Goal: Communication & Community: Participate in discussion

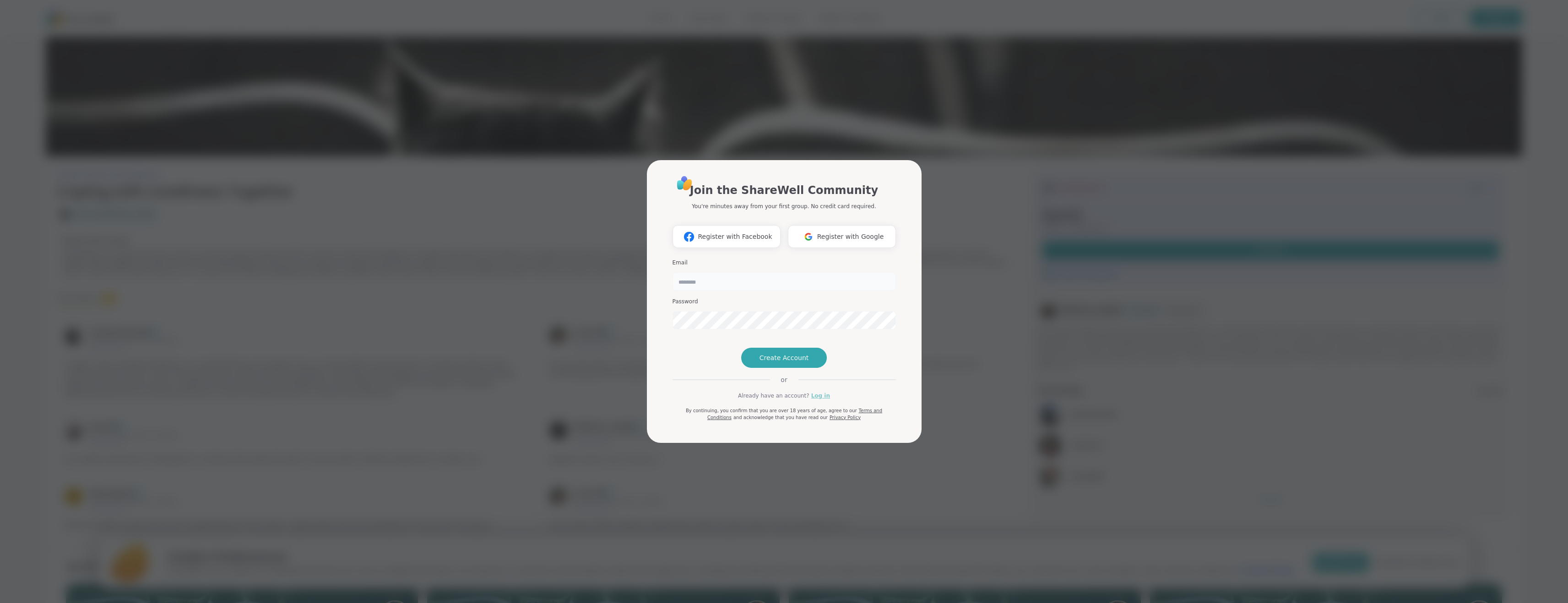
type input "**********"
click at [819, 400] on link "Log in" at bounding box center [820, 395] width 19 height 8
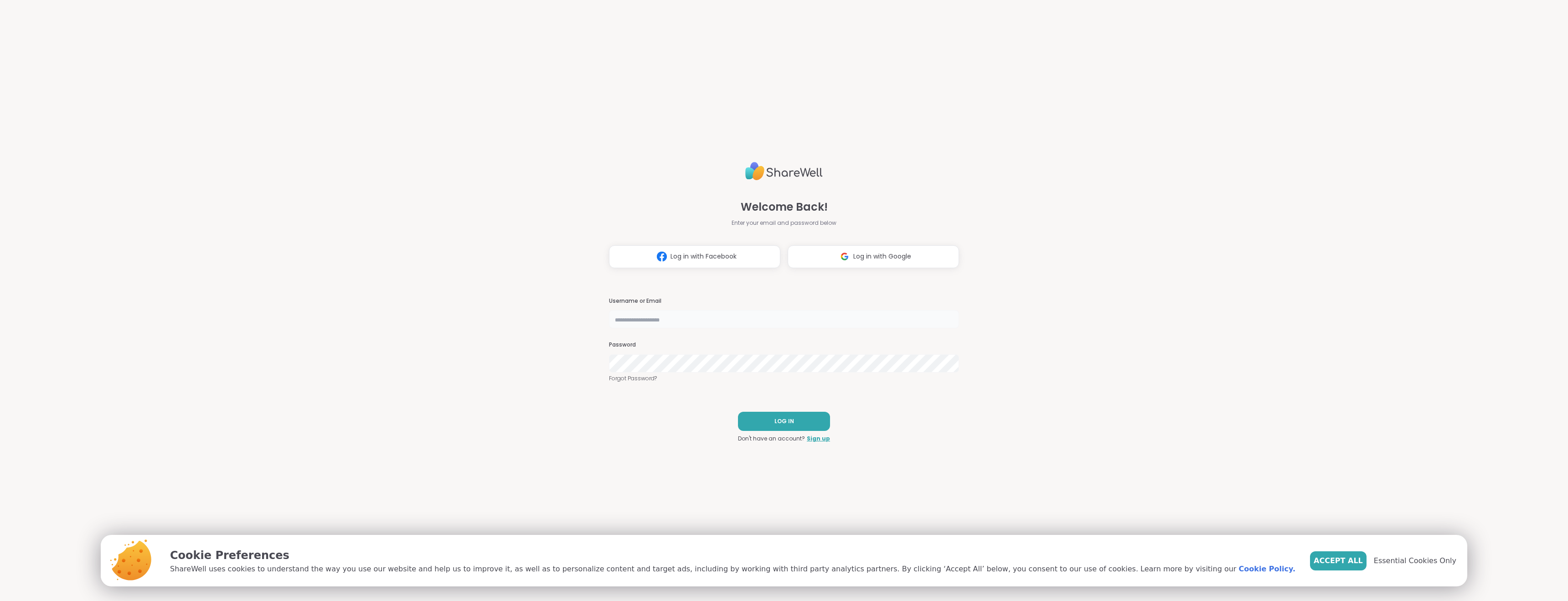
type input "**********"
click at [796, 412] on button "LOG IN" at bounding box center [783, 421] width 92 height 19
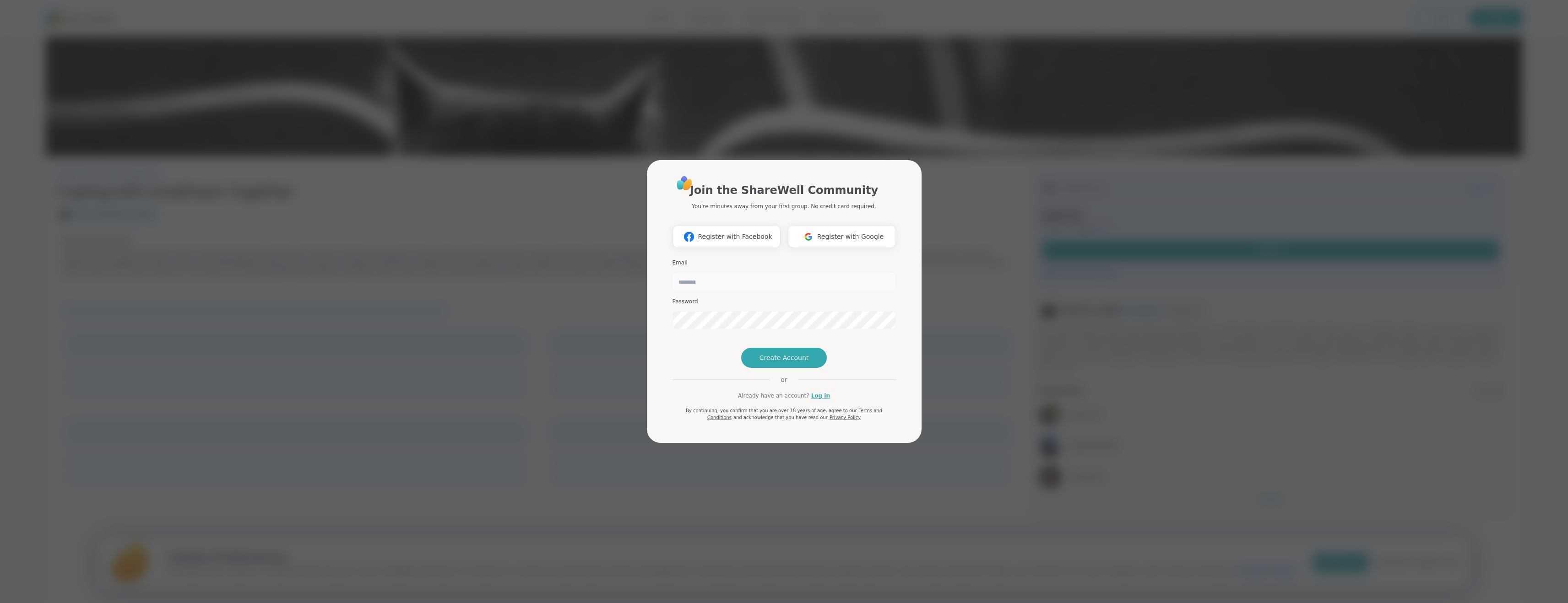
type input "**********"
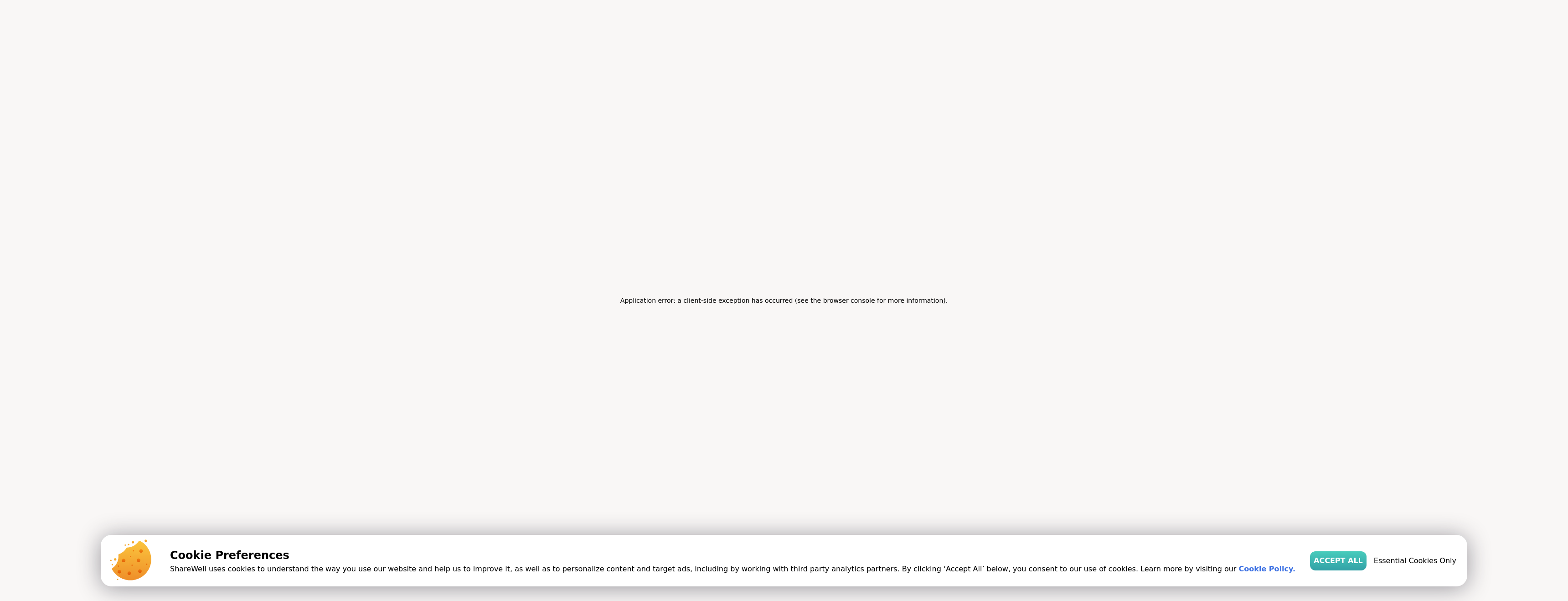
click at [1314, 561] on span "Accept All" at bounding box center [1338, 561] width 49 height 11
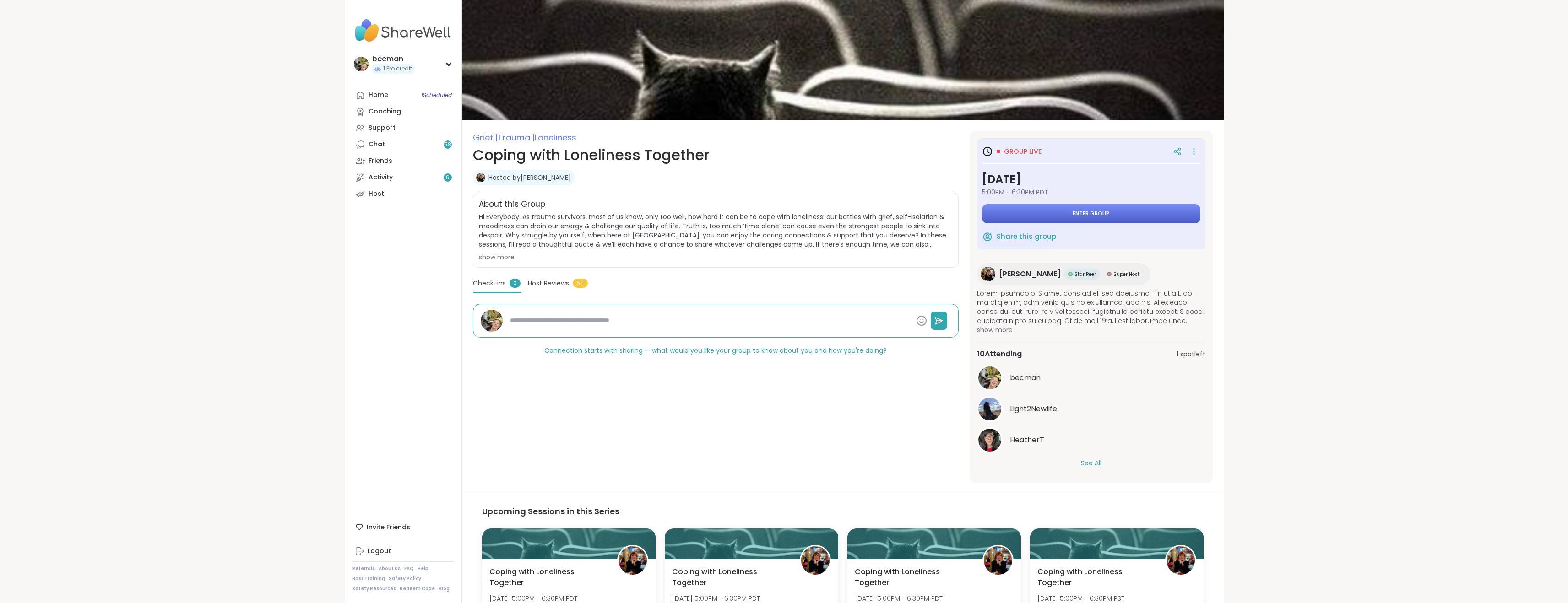
click at [1097, 213] on span "Enter group" at bounding box center [1091, 214] width 37 height 7
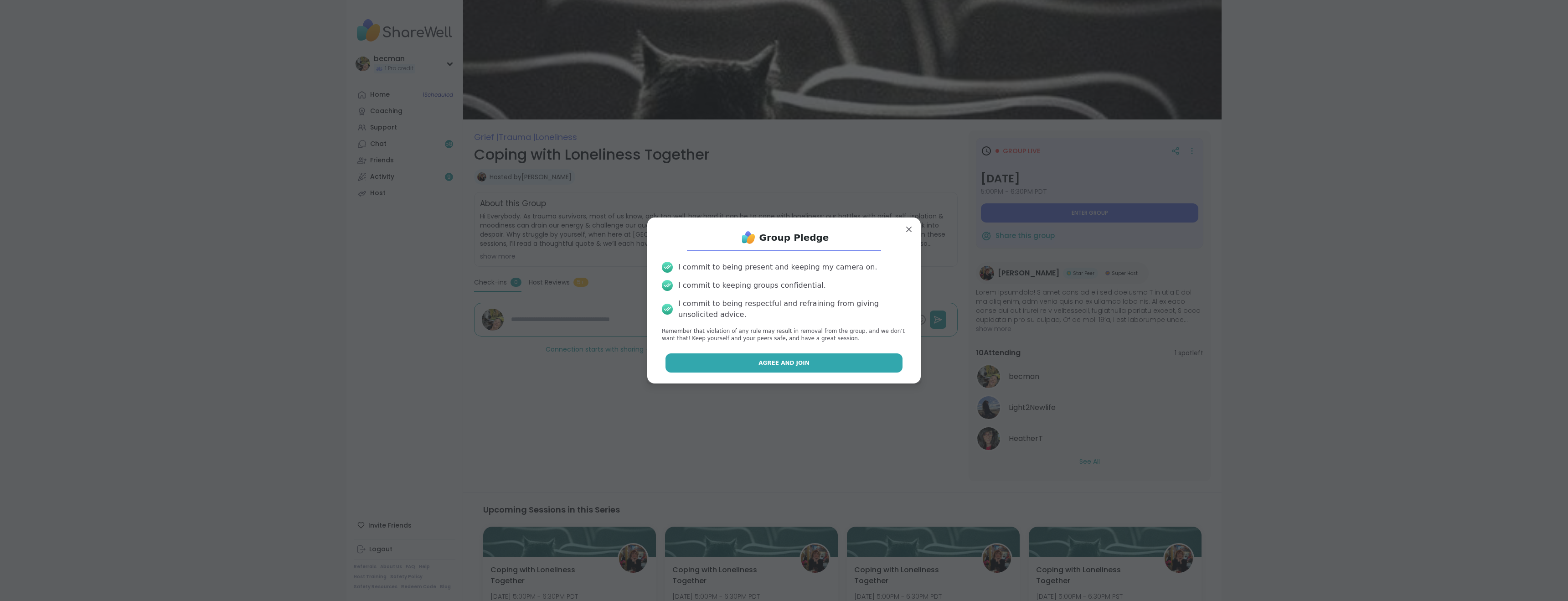
click at [788, 359] on span "Agree and Join" at bounding box center [784, 362] width 51 height 8
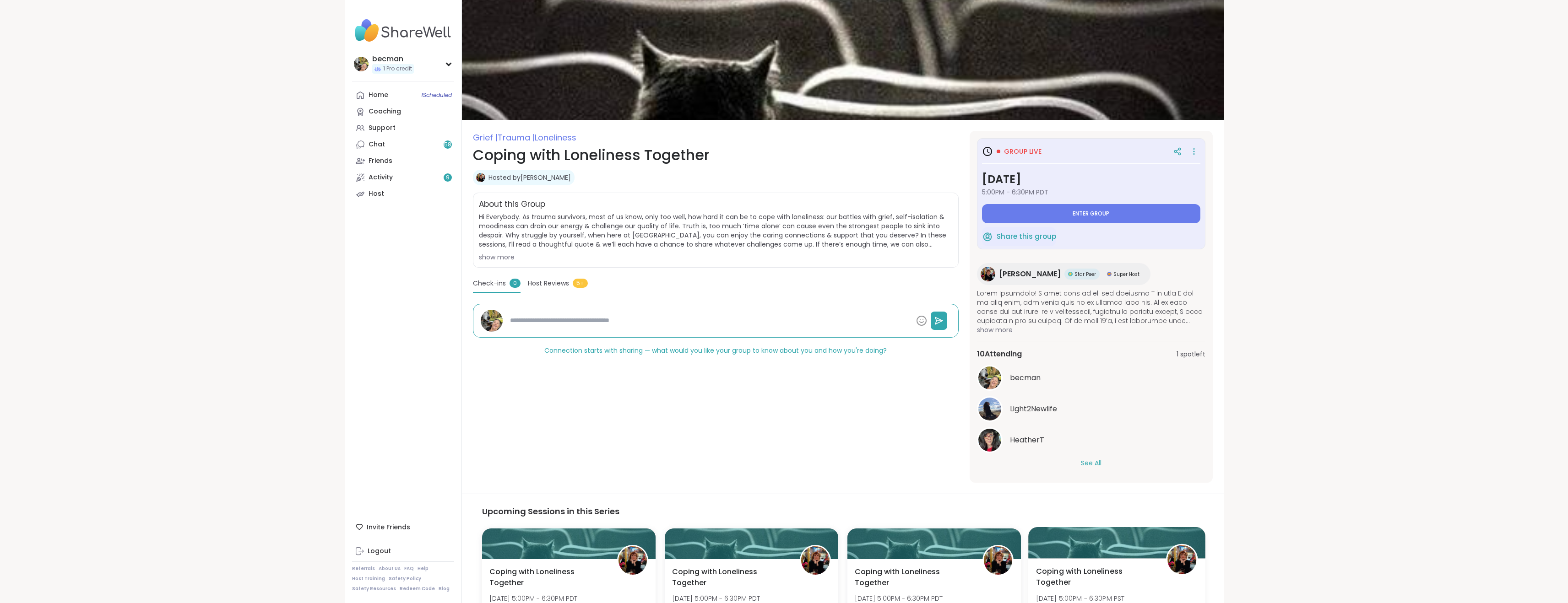
type textarea "*"
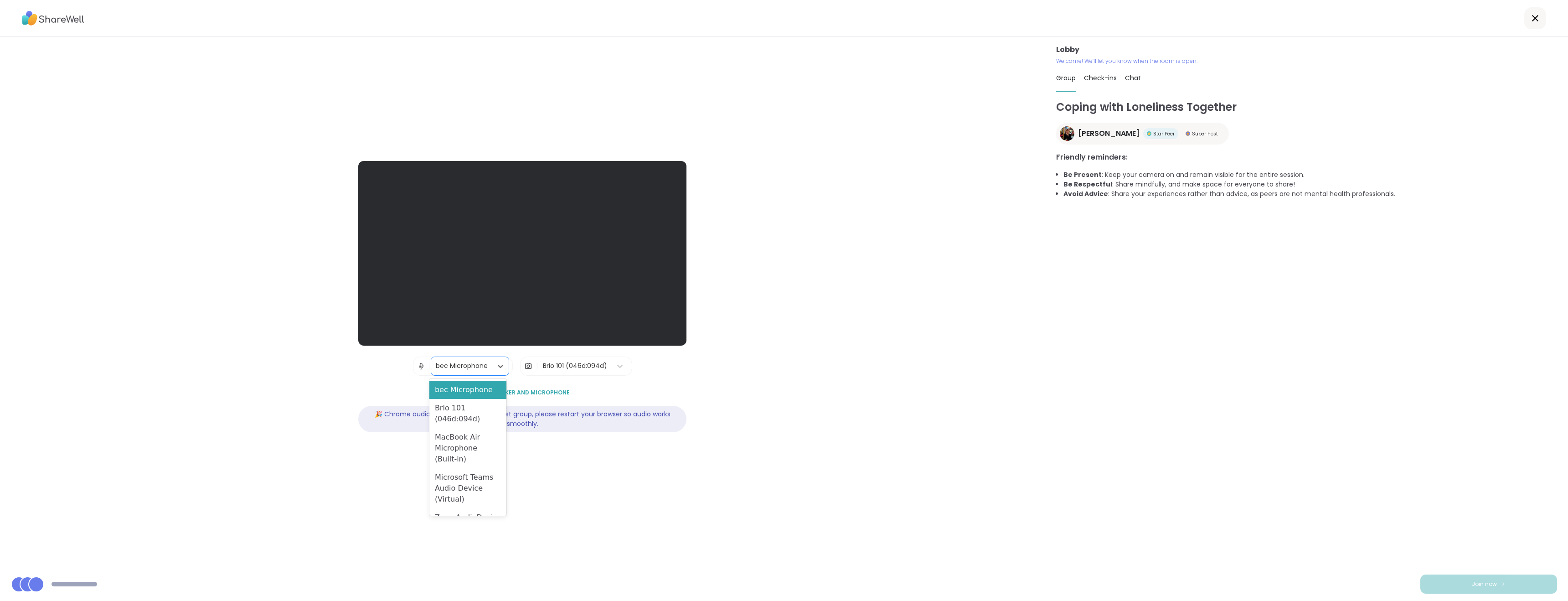
click at [455, 367] on div "bec Microphone" at bounding box center [461, 366] width 52 height 10
click at [458, 455] on div "MacBook Air Microphone (Built-in)" at bounding box center [467, 448] width 77 height 40
click at [537, 393] on span "Test speaker and microphone" at bounding box center [522, 392] width 95 height 8
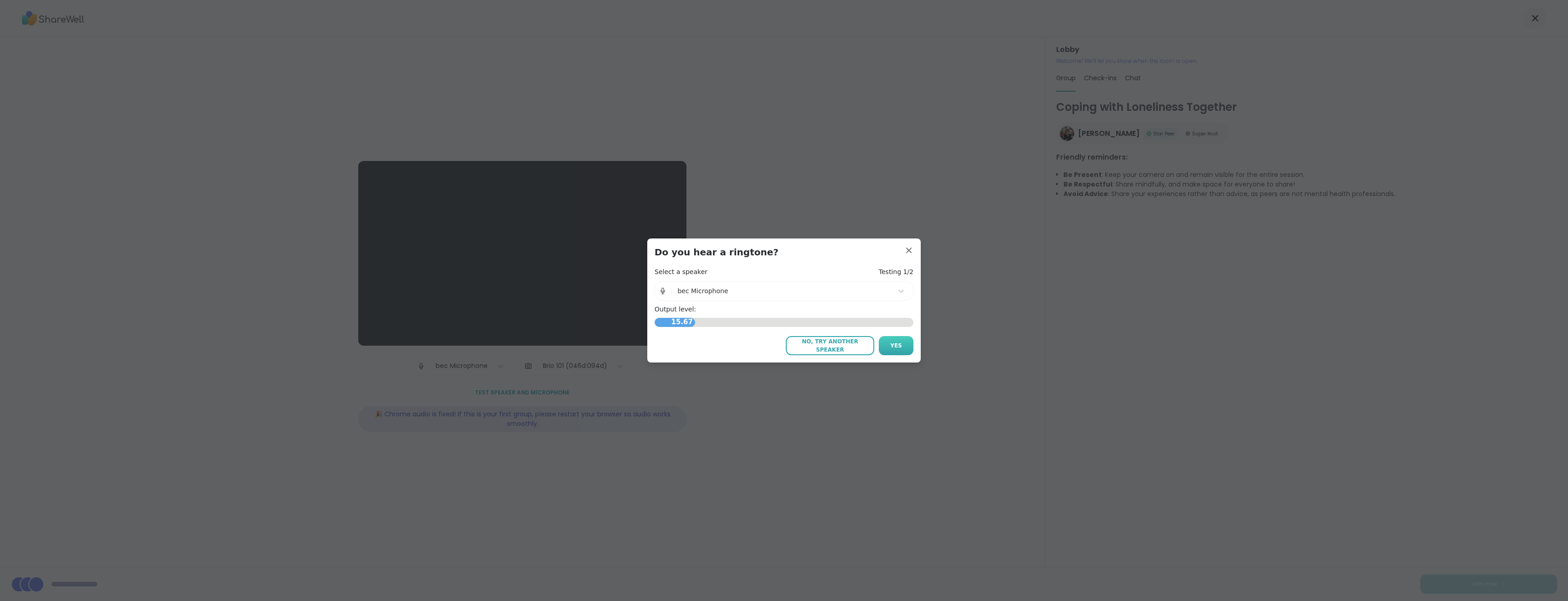
click at [898, 343] on button "Yes" at bounding box center [896, 345] width 35 height 19
click at [812, 350] on span "No, try another microphone" at bounding box center [830, 345] width 79 height 16
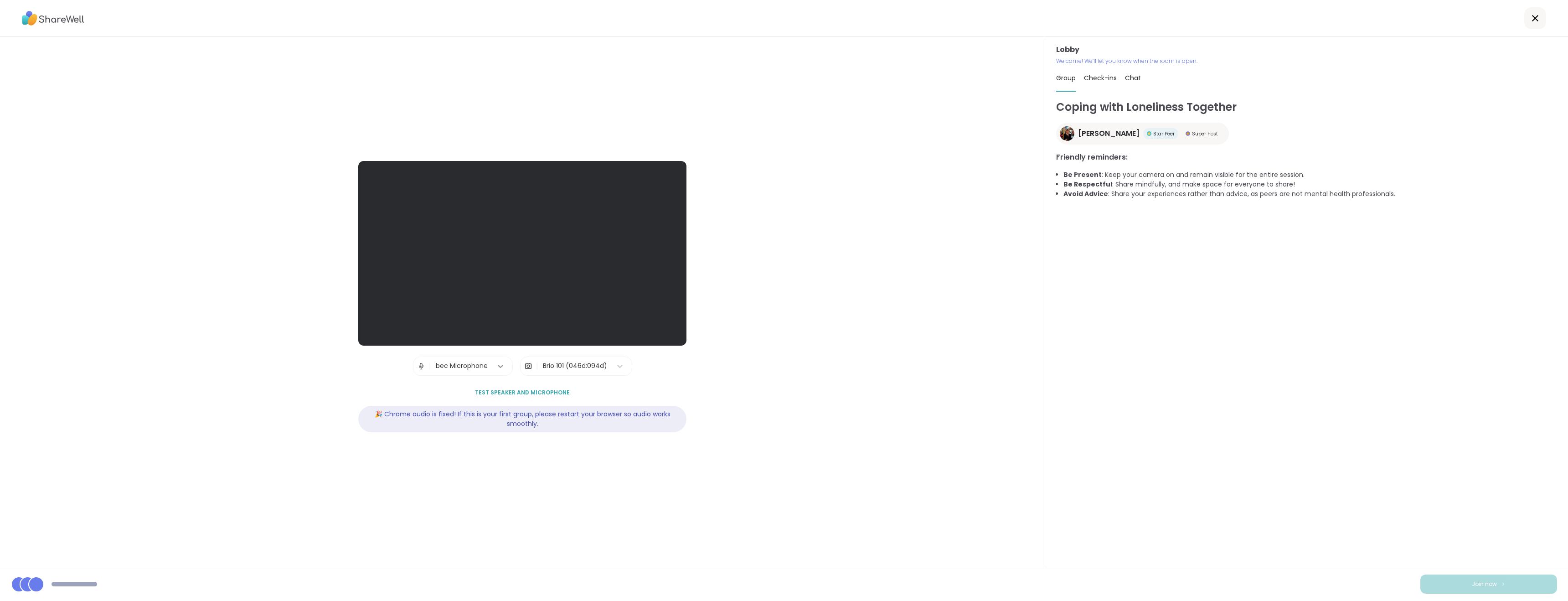
click at [498, 367] on icon at bounding box center [500, 366] width 5 height 3
click at [461, 451] on div "MacBook Air Microphone (Built-in)" at bounding box center [467, 448] width 77 height 40
click at [500, 368] on icon at bounding box center [500, 366] width 9 height 9
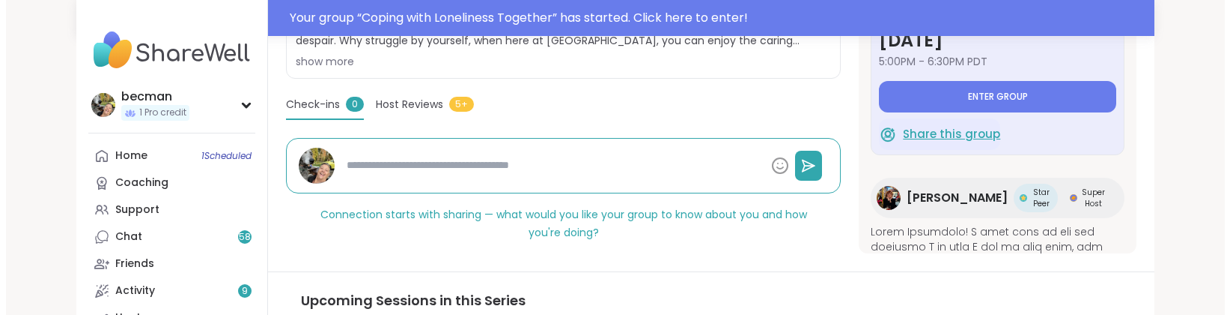
scroll to position [198, 0]
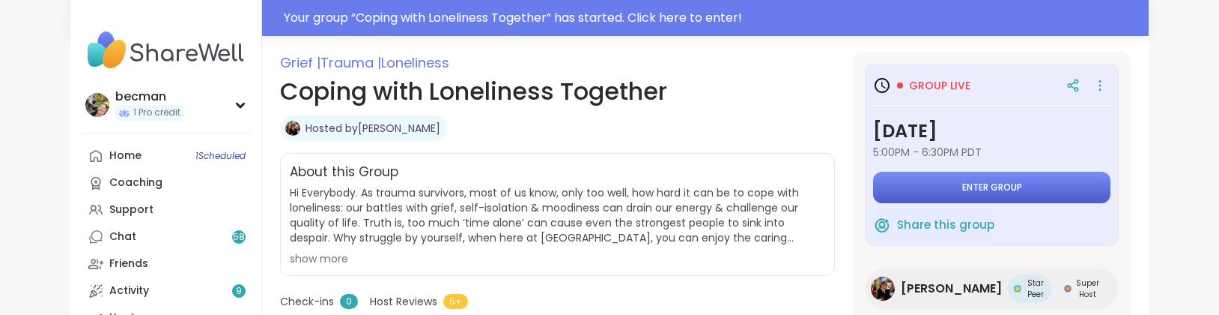
click at [962, 187] on span "Enter group" at bounding box center [992, 187] width 60 height 12
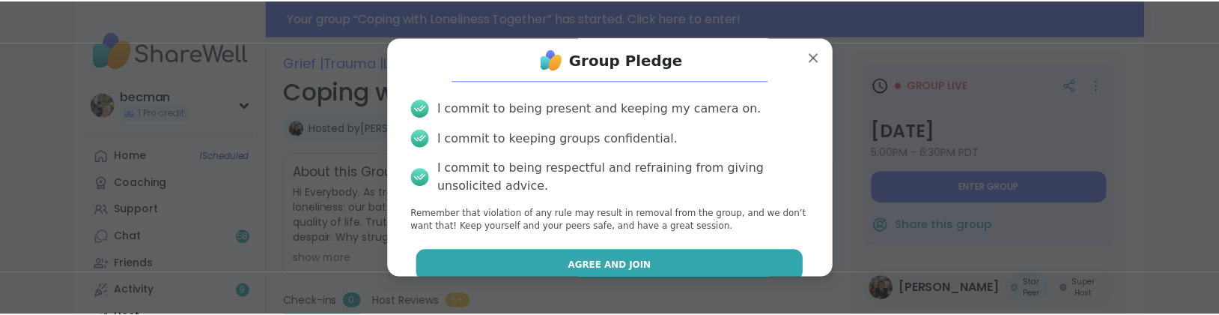
scroll to position [27, 0]
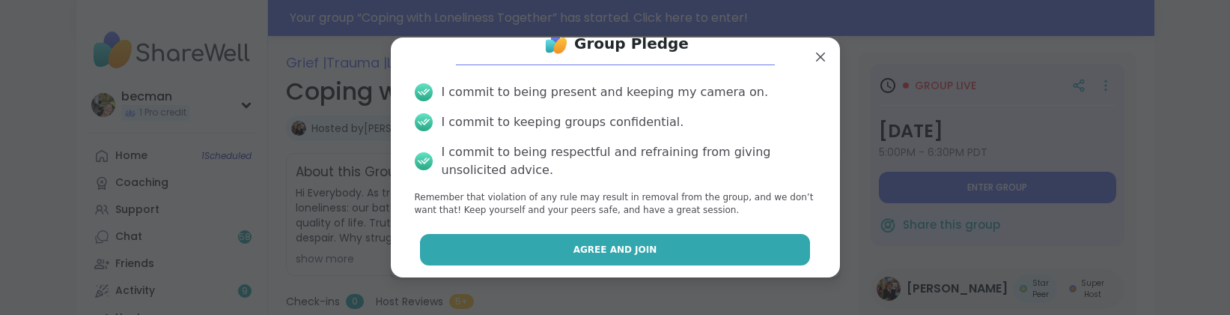
click at [628, 246] on span "Agree and Join" at bounding box center [616, 249] width 84 height 13
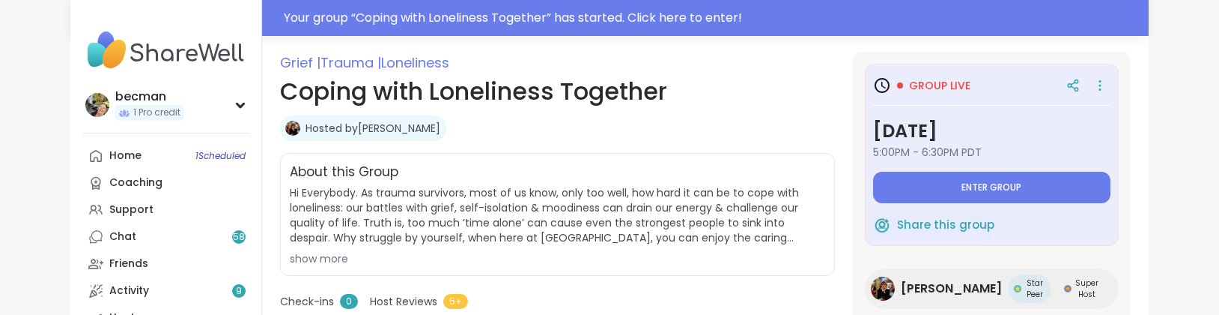
type textarea "*"
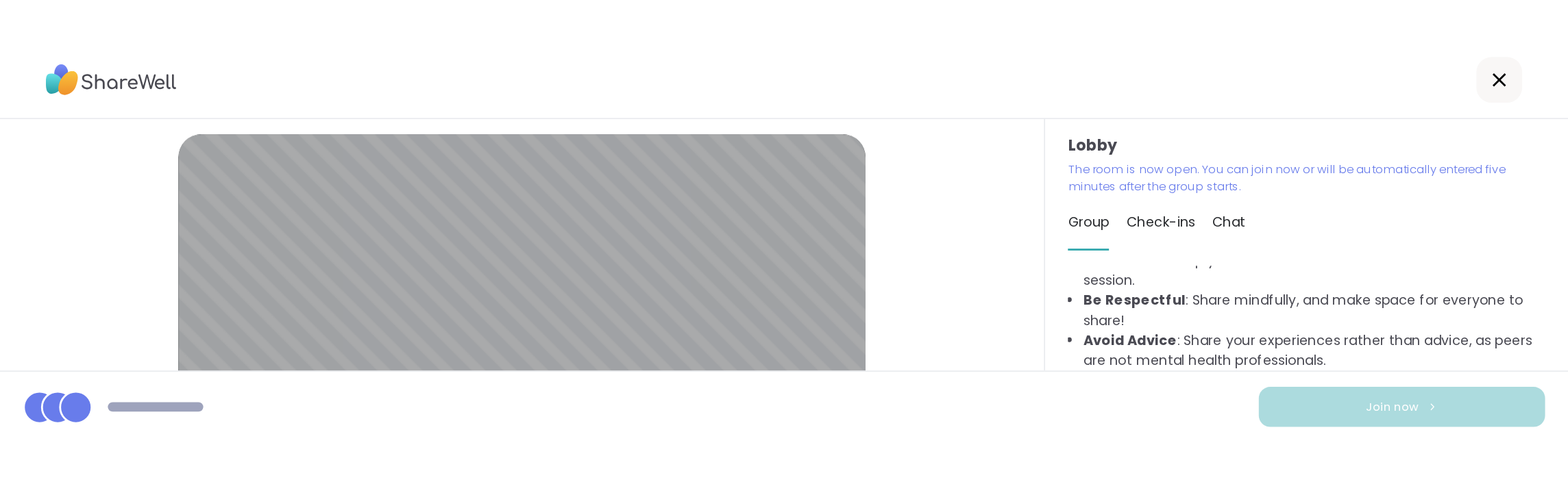
scroll to position [263, 0]
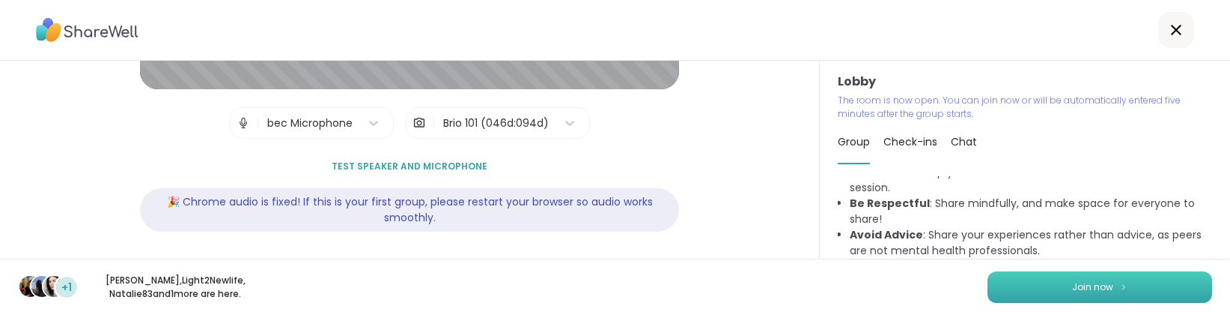
click at [1118, 275] on button "Join now" at bounding box center [1100, 286] width 225 height 31
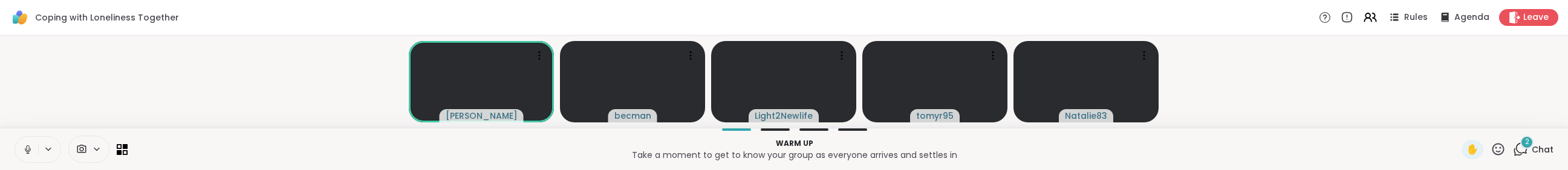
drag, startPoint x: 933, startPoint y: 164, endPoint x: 899, endPoint y: 256, distance: 98.1
click at [899, 170] on html "Coping with Loneliness Together Rules Agenda Leave Judy becman Light2Newlife to…" at bounding box center [784, 85] width 1568 height 170
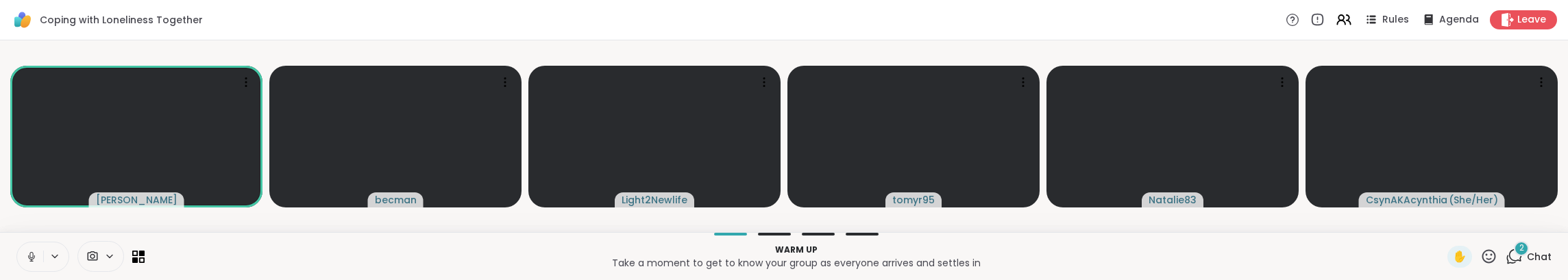
click at [34, 258] on icon at bounding box center [31, 257] width 6 height 4
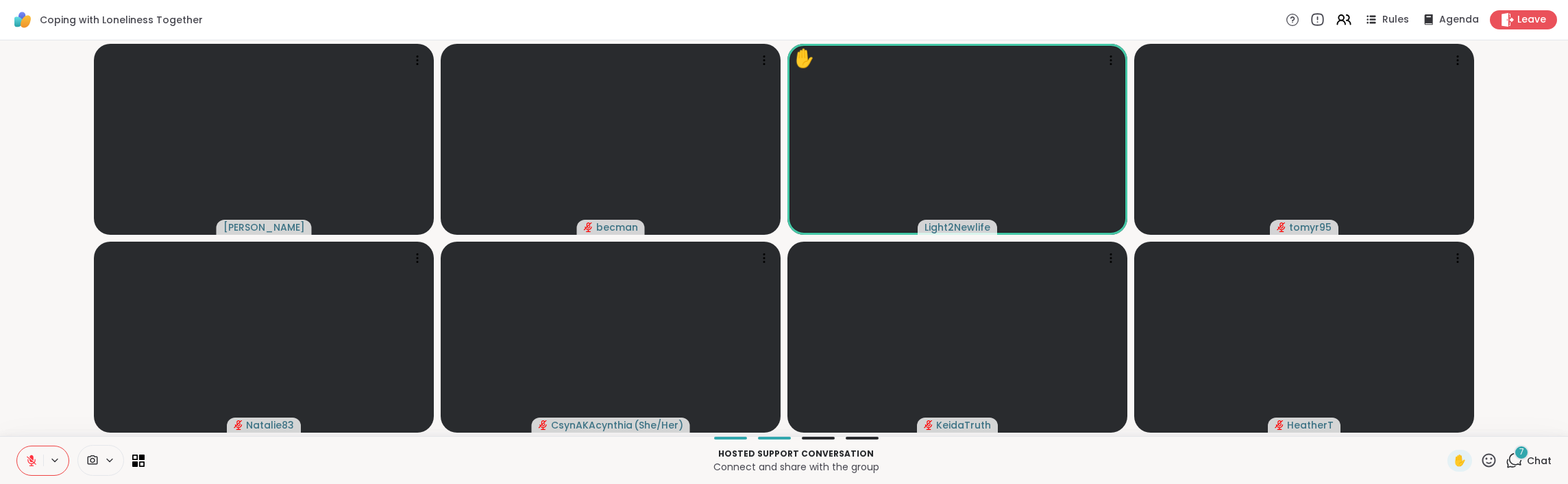
click at [1115, 15] on icon at bounding box center [1317, 20] width 12 height 12
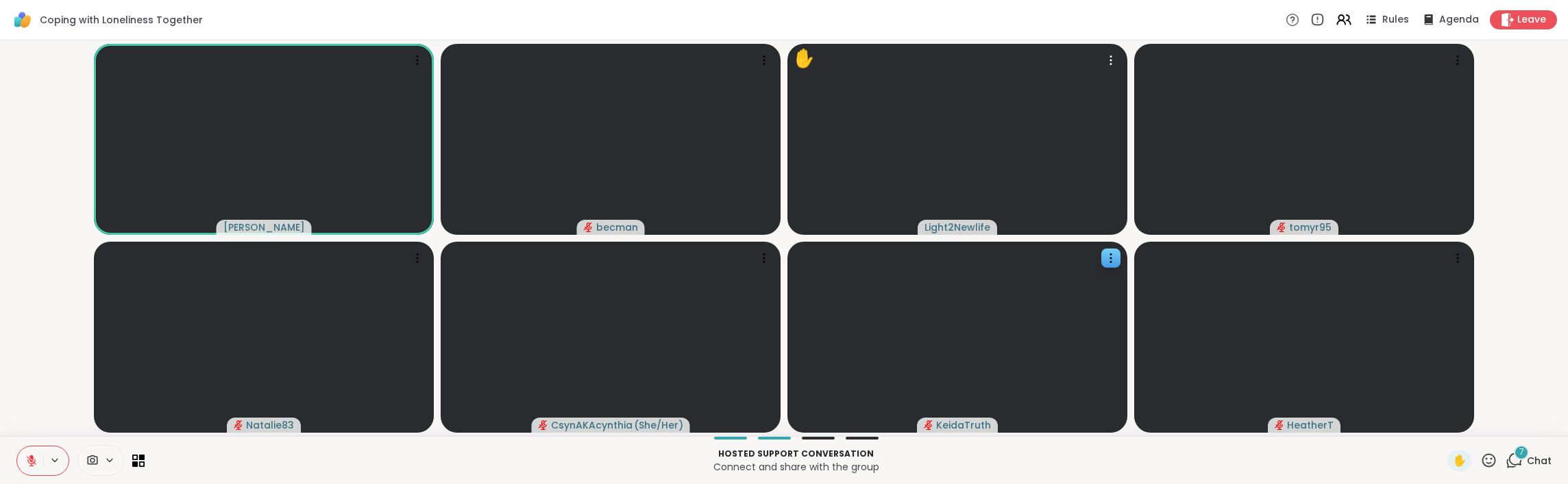
drag, startPoint x: 972, startPoint y: 218, endPoint x: 958, endPoint y: 244, distance: 29.5
click at [29, 287] on icon at bounding box center [31, 460] width 12 height 12
drag, startPoint x: 37, startPoint y: 460, endPoint x: 36, endPoint y: 484, distance: 24.0
click at [34, 287] on icon at bounding box center [31, 460] width 12 height 12
click at [1115, 287] on span "✋" at bounding box center [1460, 461] width 14 height 16
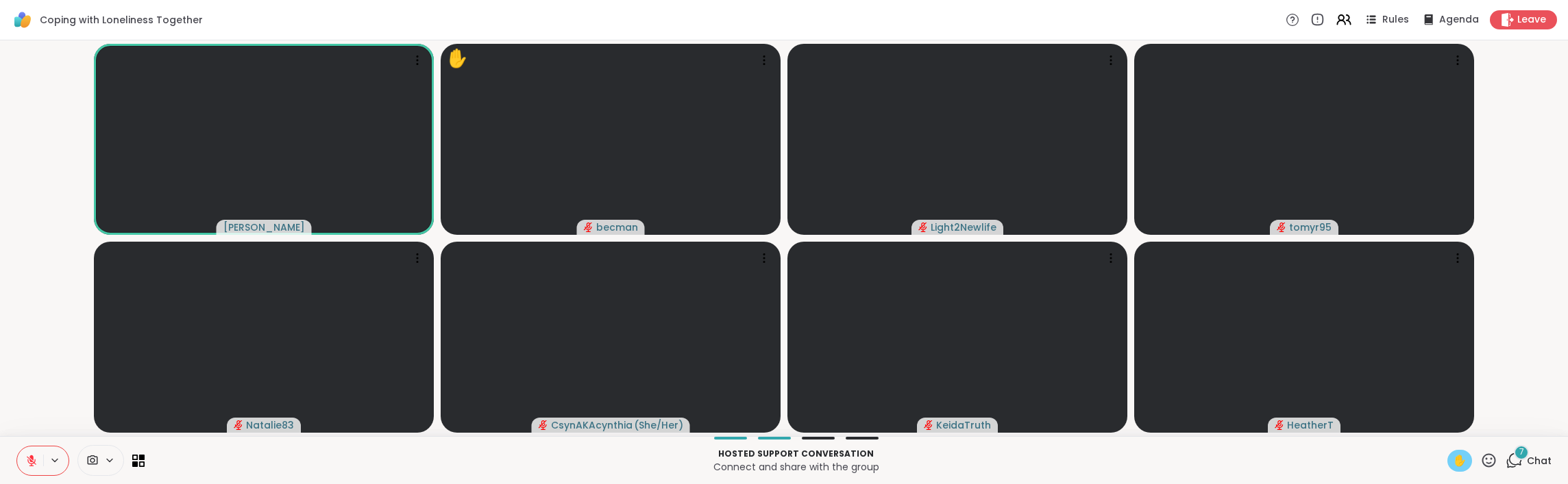
click at [37, 287] on icon at bounding box center [31, 460] width 12 height 12
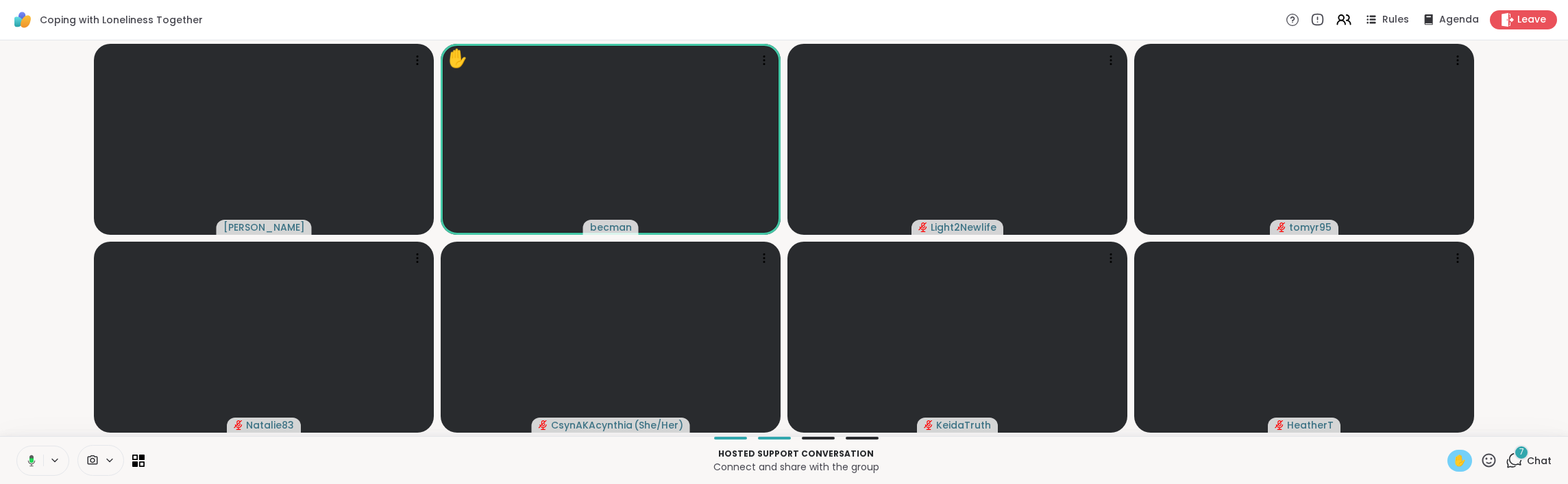
click at [1115, 287] on span "✋" at bounding box center [1460, 461] width 14 height 16
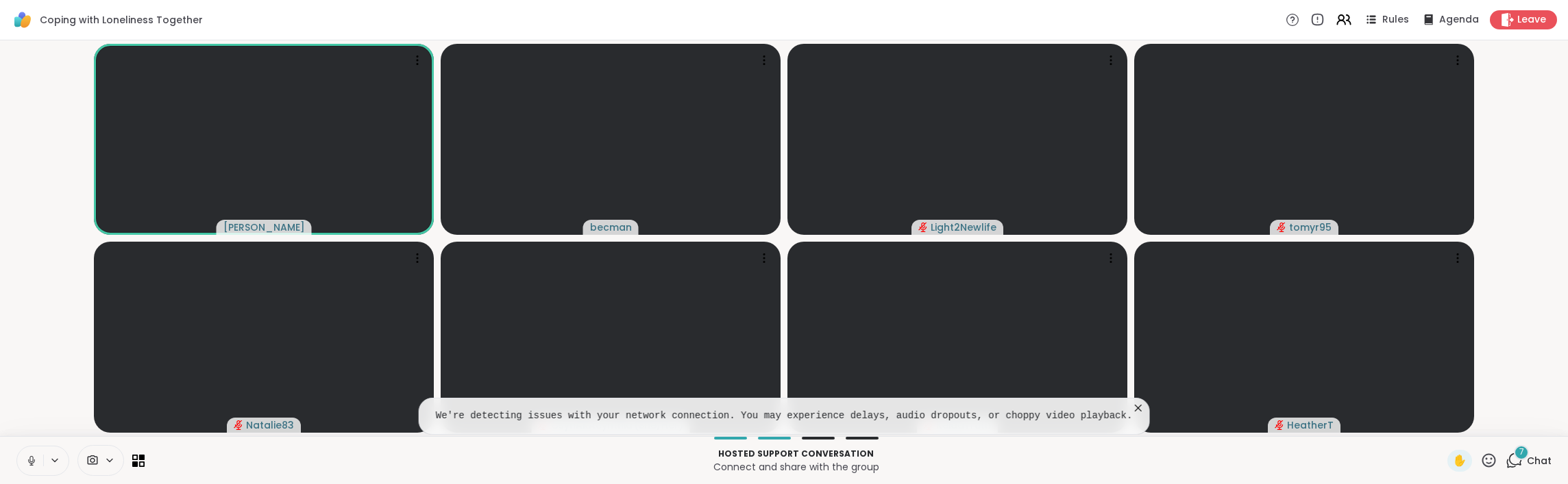
click at [1115, 287] on icon at bounding box center [1138, 408] width 14 height 14
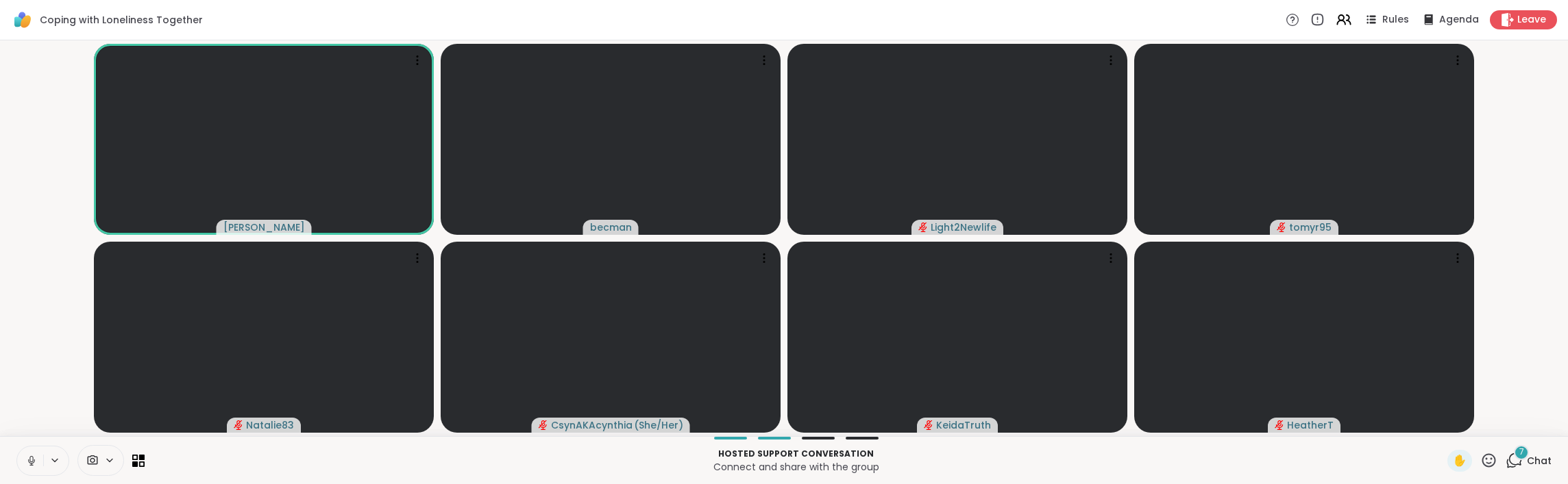
click at [31, 287] on icon at bounding box center [31, 460] width 12 height 12
click at [36, 287] on icon at bounding box center [31, 460] width 12 height 12
click at [28, 287] on icon at bounding box center [31, 461] width 6 height 4
click at [28, 287] on icon at bounding box center [31, 460] width 12 height 12
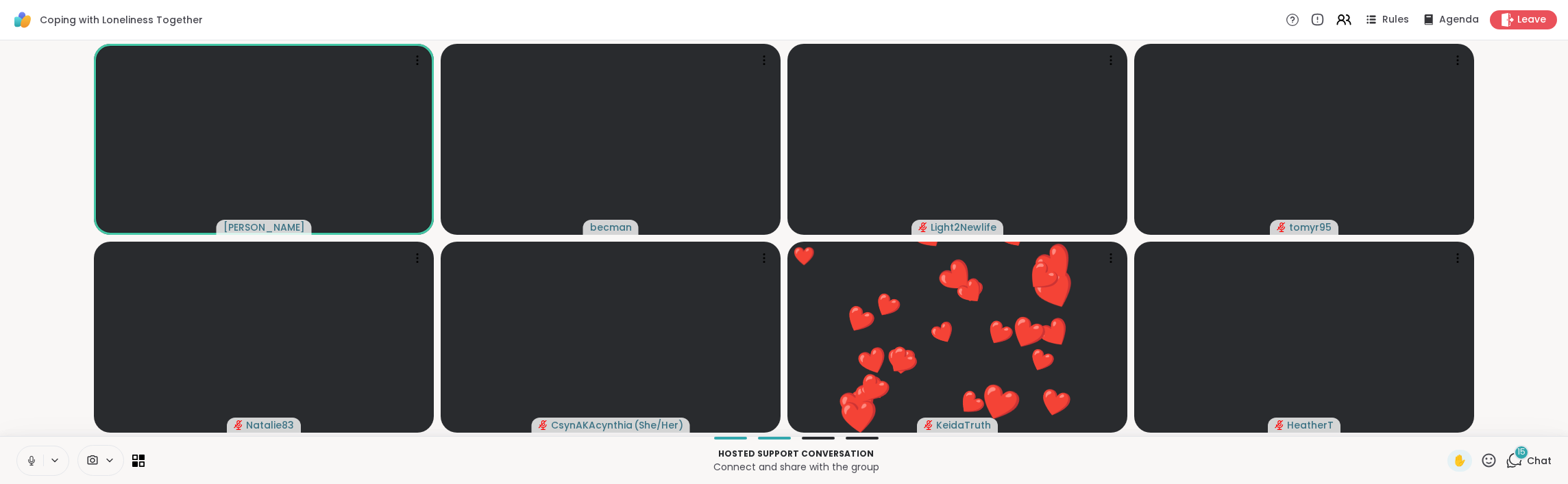
click at [32, 287] on icon at bounding box center [31, 465] width 4 height 1
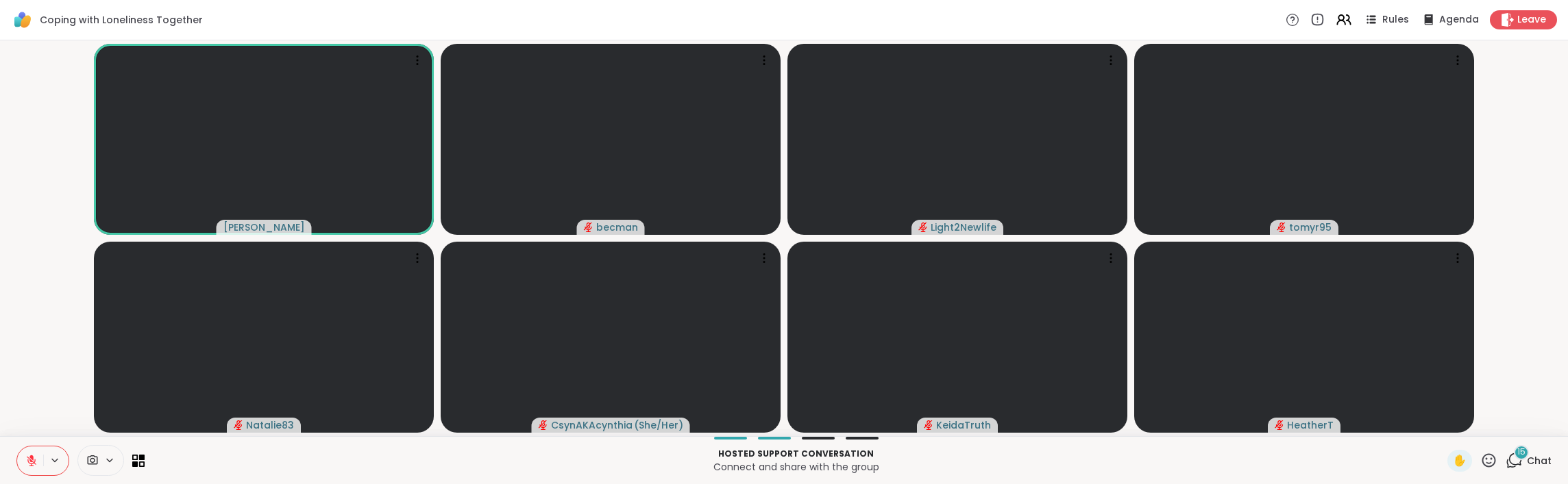
click at [42, 287] on button at bounding box center [30, 460] width 26 height 28
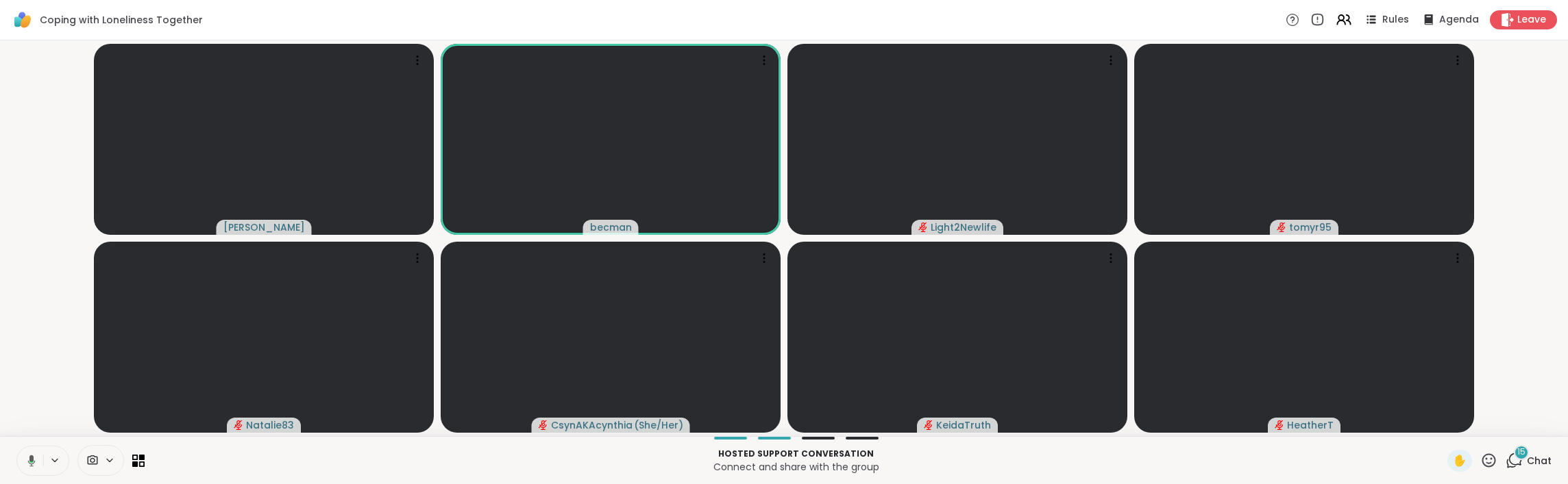
click at [30, 287] on icon at bounding box center [32, 460] width 7 height 12
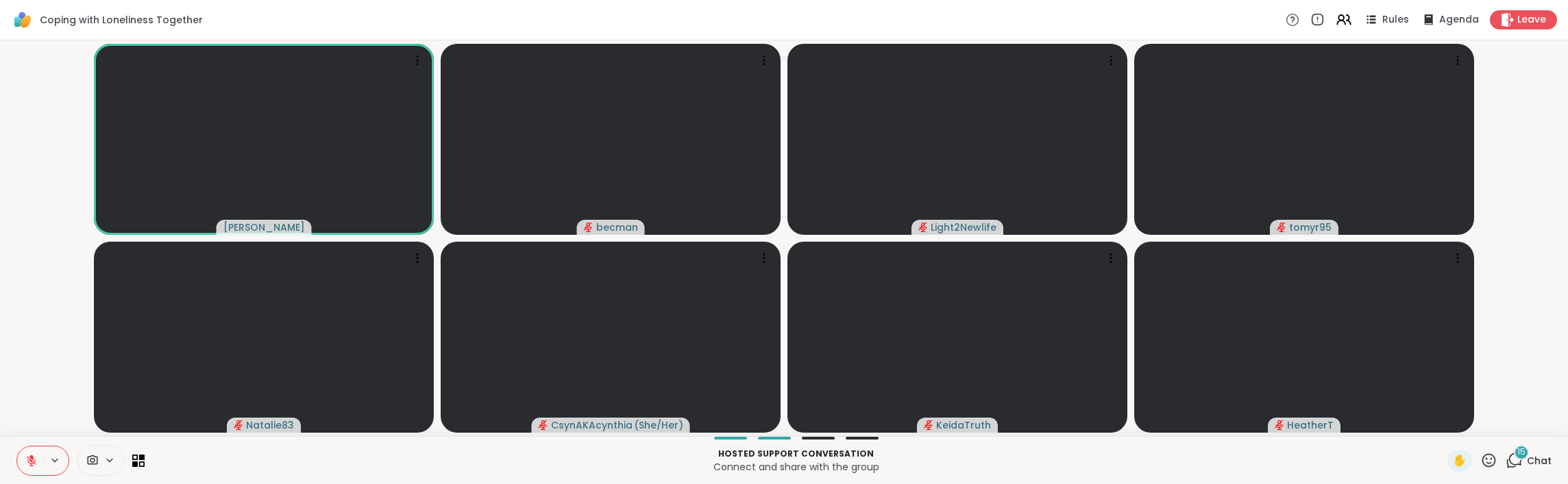
click at [31, 287] on icon at bounding box center [31, 457] width 4 height 5
click at [31, 287] on icon at bounding box center [32, 460] width 7 height 12
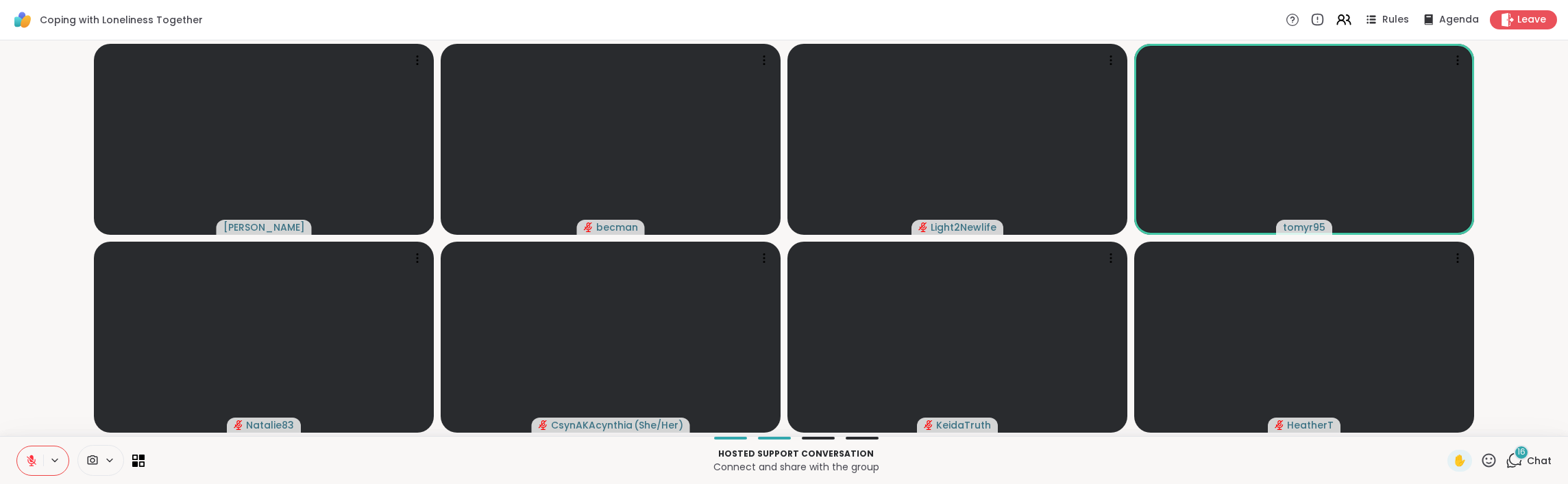
click at [29, 287] on icon at bounding box center [31, 460] width 12 height 12
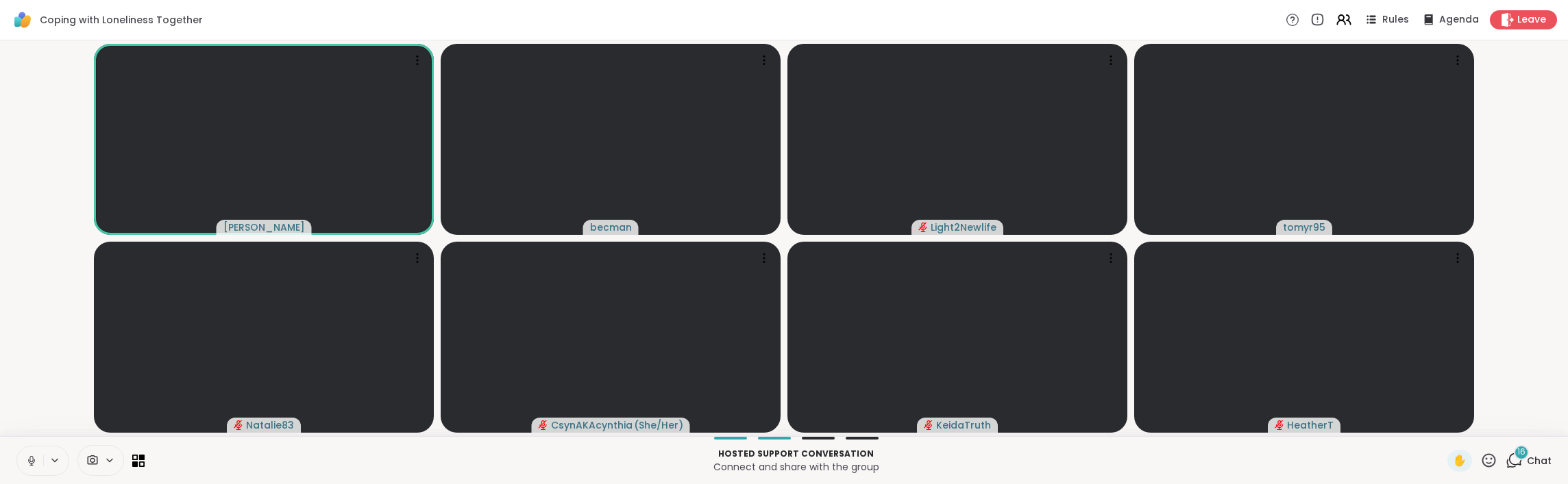
click at [34, 287] on icon at bounding box center [31, 460] width 12 height 12
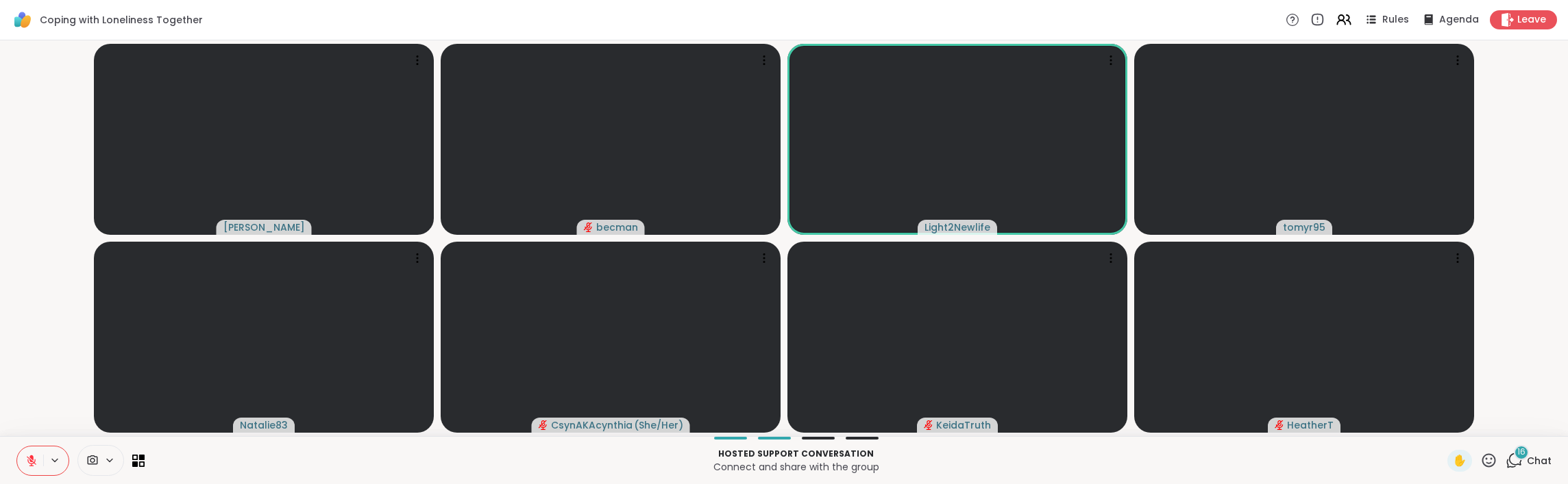
click at [28, 287] on icon at bounding box center [31, 461] width 9 height 9
click at [31, 287] on icon at bounding box center [31, 460] width 12 height 12
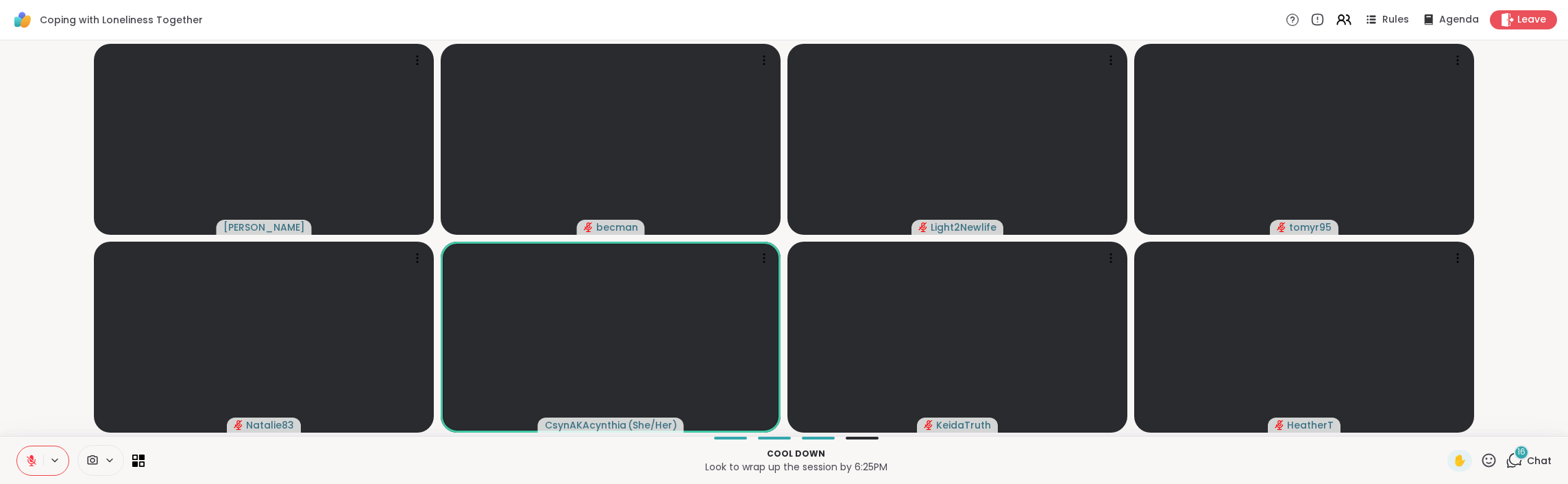
click at [1115, 287] on icon at bounding box center [1514, 460] width 17 height 17
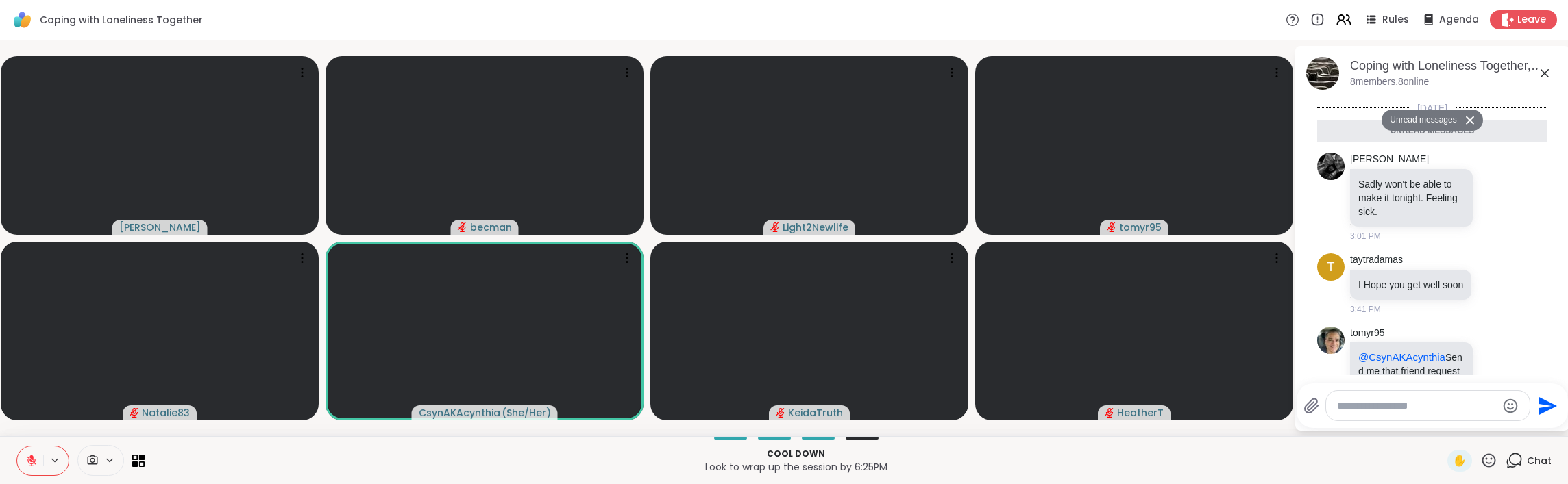
scroll to position [1720, 0]
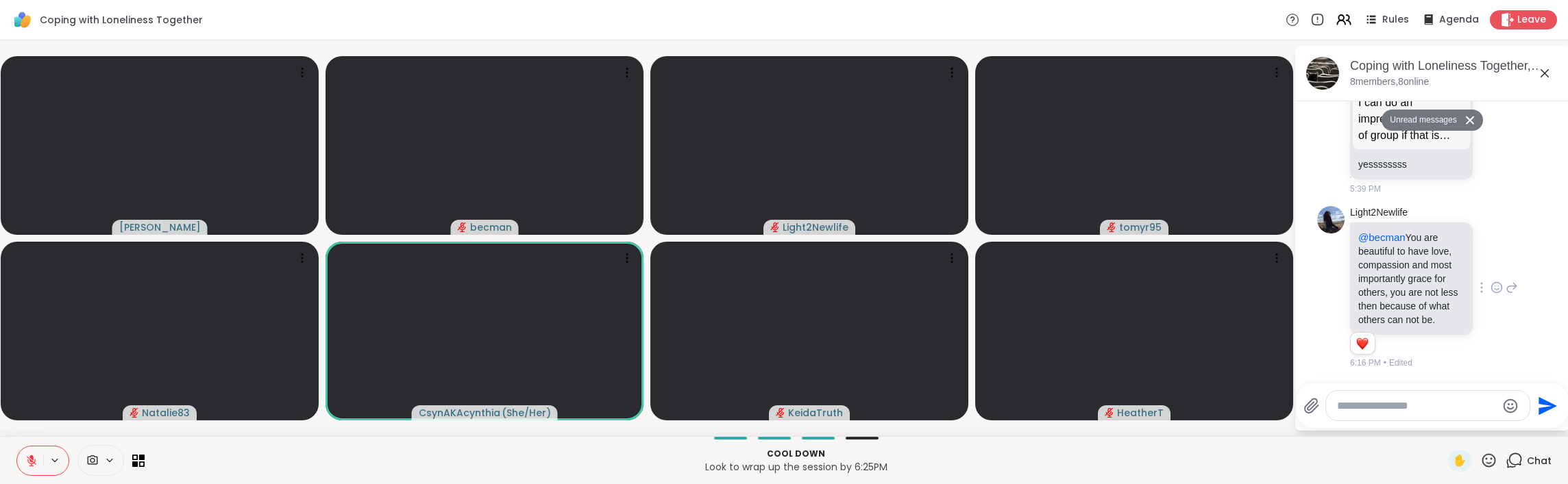
click at [1115, 281] on icon at bounding box center [1497, 287] width 12 height 14
click at [1115, 260] on div "Select Reaction: Heart" at bounding box center [1497, 265] width 12 height 12
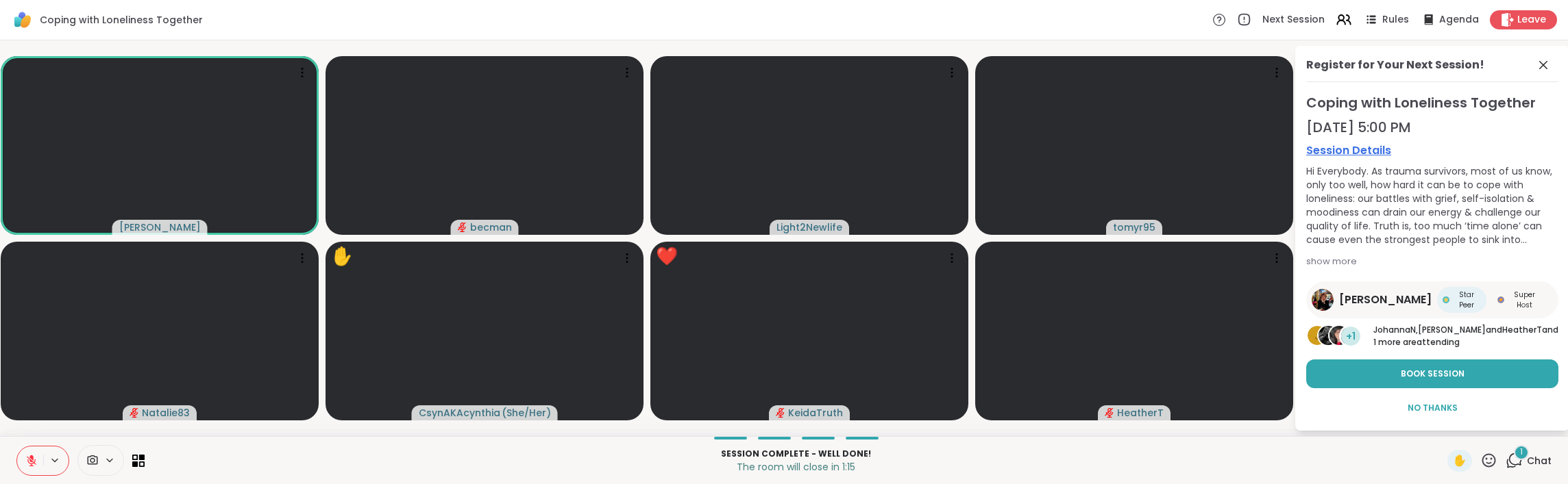
click at [1115, 287] on icon at bounding box center [1488, 460] width 17 height 17
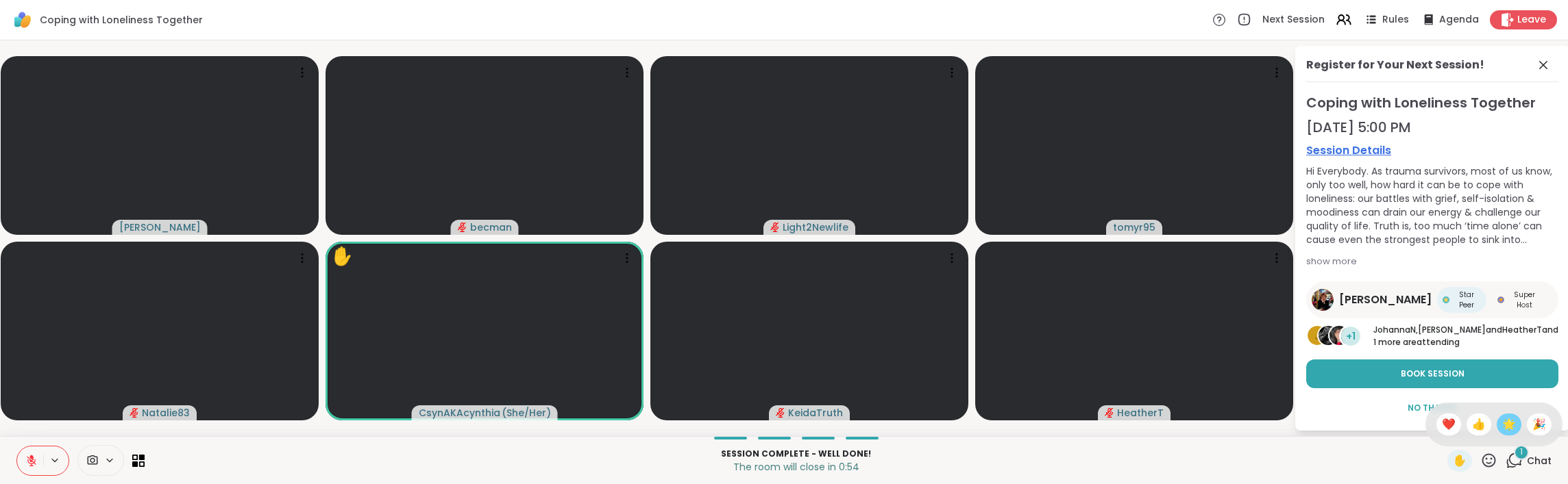
click at [1115, 287] on span "🌟" at bounding box center [1509, 425] width 14 height 16
click at [1115, 287] on span "✋" at bounding box center [1460, 461] width 14 height 16
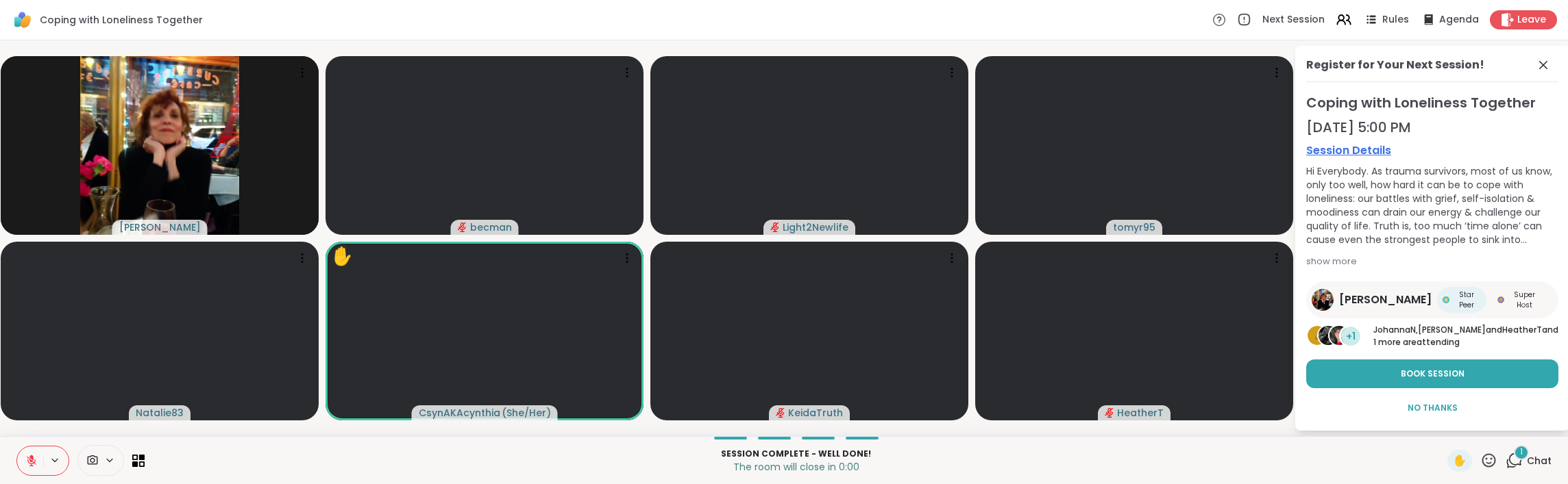
click at [1115, 287] on icon at bounding box center [1488, 460] width 17 height 17
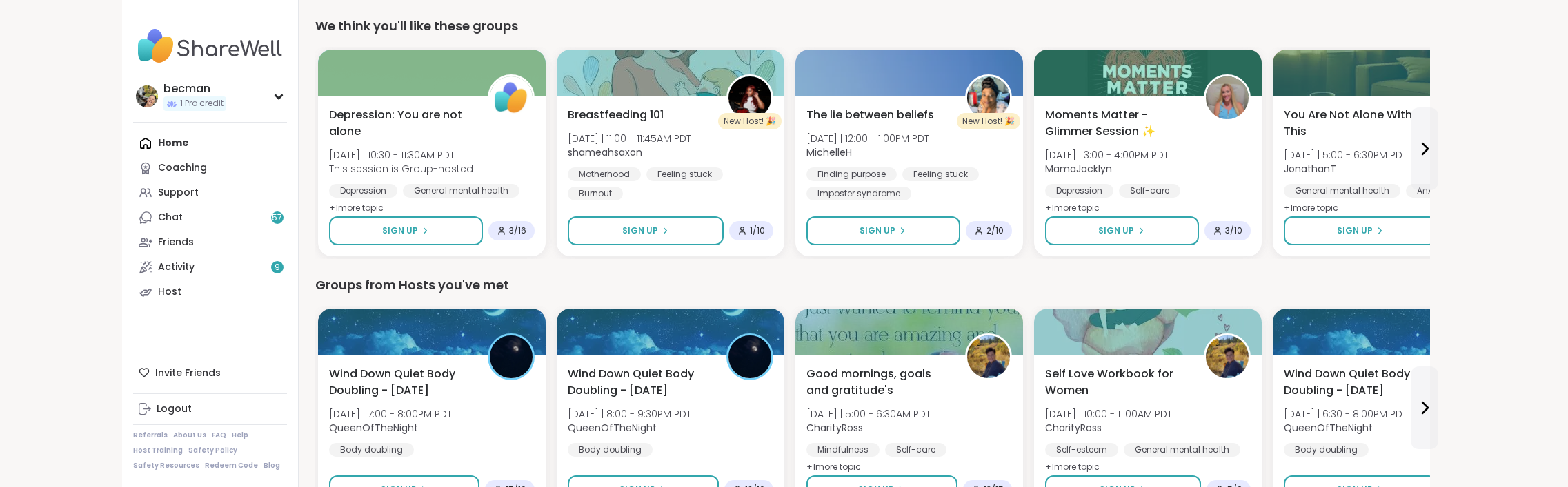
scroll to position [447, 0]
